Goal: Task Accomplishment & Management: Use online tool/utility

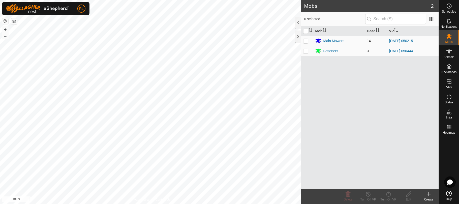
click at [307, 42] on p-checkbox at bounding box center [305, 41] width 5 height 4
checkbox input "true"
click at [387, 197] on icon at bounding box center [388, 194] width 6 height 6
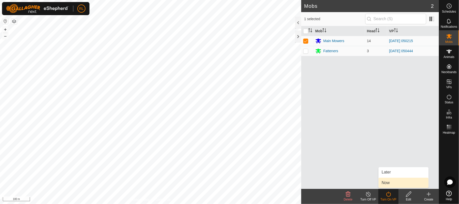
click at [389, 181] on link "Now" at bounding box center [404, 183] width 50 height 10
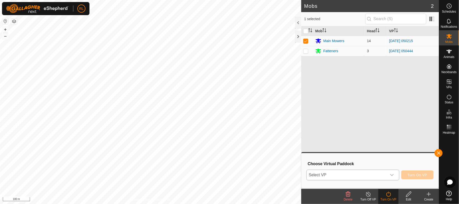
click at [390, 175] on icon "dropdown trigger" at bounding box center [392, 175] width 4 height 4
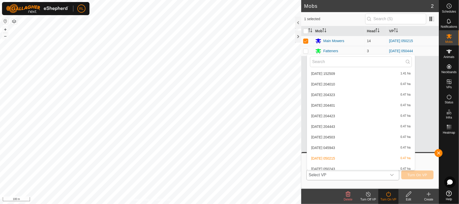
scroll to position [932, 0]
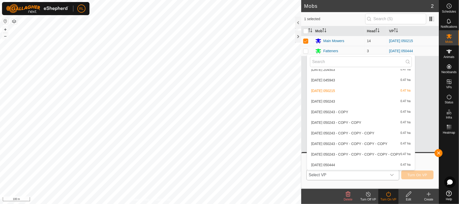
click at [338, 100] on li "[DATE] 050243 0.47 ha" at bounding box center [361, 101] width 108 height 10
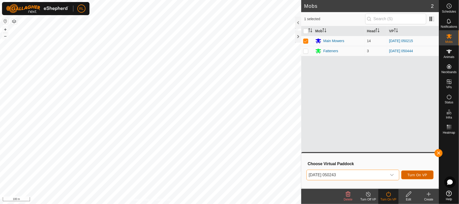
click at [415, 176] on span "Turn On VP" at bounding box center [418, 175] width 20 height 4
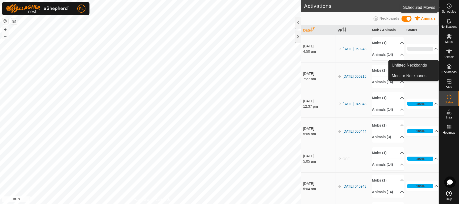
click at [452, 7] on icon at bounding box center [449, 6] width 6 height 6
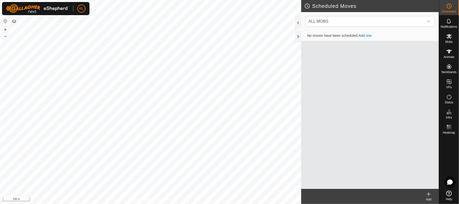
click at [367, 35] on link "Add one" at bounding box center [365, 36] width 13 height 4
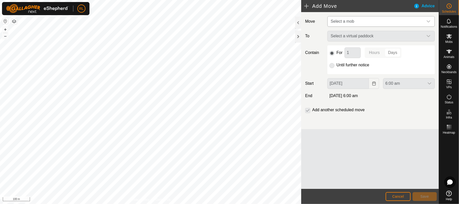
click at [430, 21] on icon "dropdown trigger" at bounding box center [428, 21] width 4 height 4
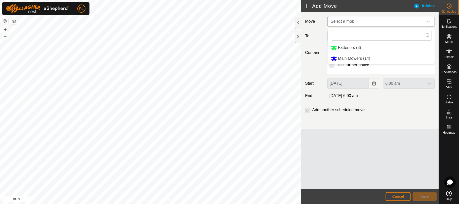
click at [359, 58] on li "Main Mowers (14)" at bounding box center [381, 58] width 107 height 10
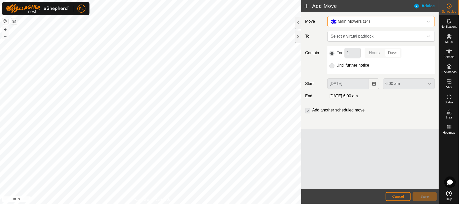
click at [392, 55] on p-selectbutton "Hours Days" at bounding box center [383, 53] width 37 height 11
click at [431, 36] on div "dropdown trigger" at bounding box center [428, 36] width 10 height 10
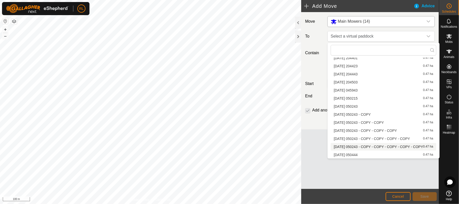
scroll to position [702, 0]
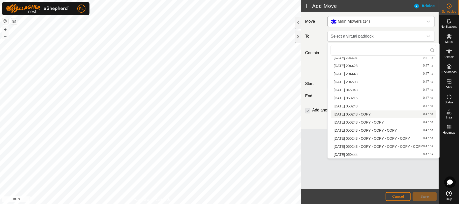
click at [359, 114] on li "[DATE] 050243 - COPY 0.47 ha" at bounding box center [383, 114] width 105 height 8
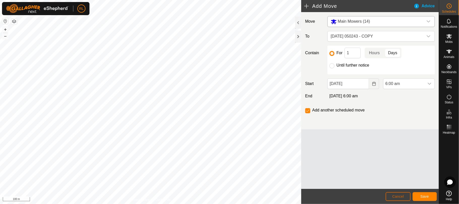
click at [402, 198] on button "Cancel" at bounding box center [398, 196] width 25 height 9
